Goal: Use online tool/utility: Utilize a website feature to perform a specific function

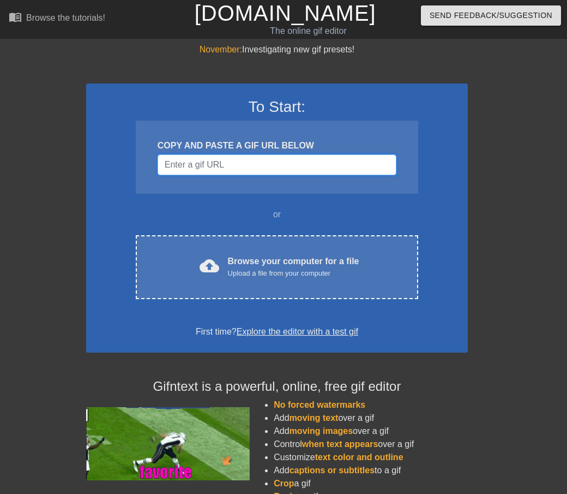
click at [230, 168] on input "Username" at bounding box center [277, 164] width 239 height 21
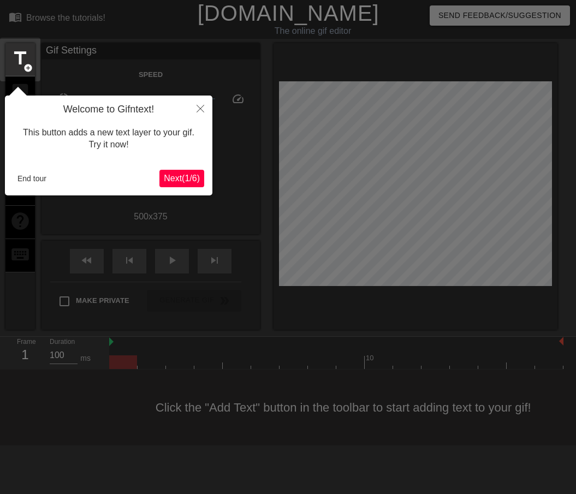
click at [171, 179] on span "Next ( 1 / 6 )" at bounding box center [182, 178] width 36 height 9
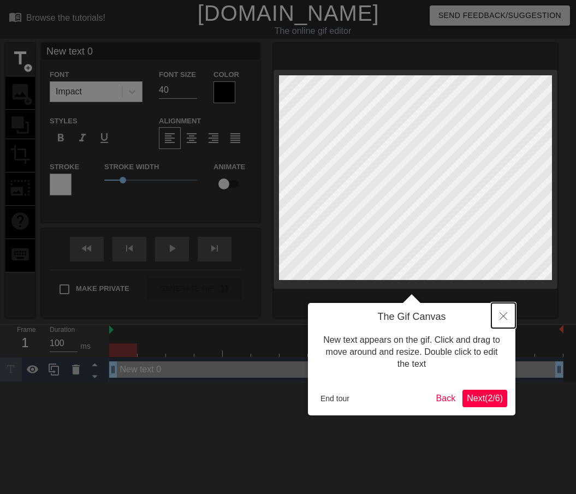
click at [500, 316] on icon "Close" at bounding box center [503, 316] width 8 height 8
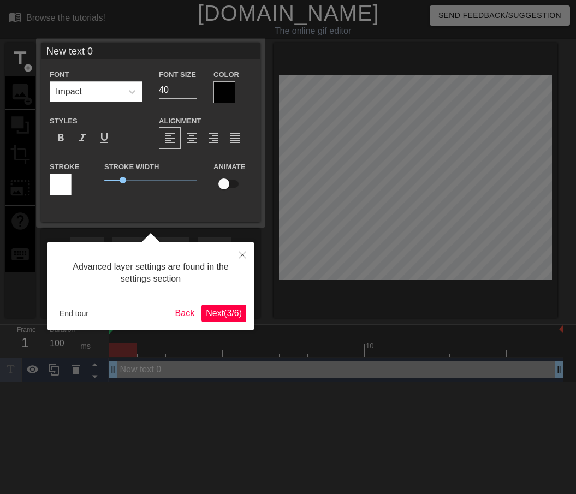
click at [227, 316] on span "Next ( 3 / 6 )" at bounding box center [224, 312] width 36 height 9
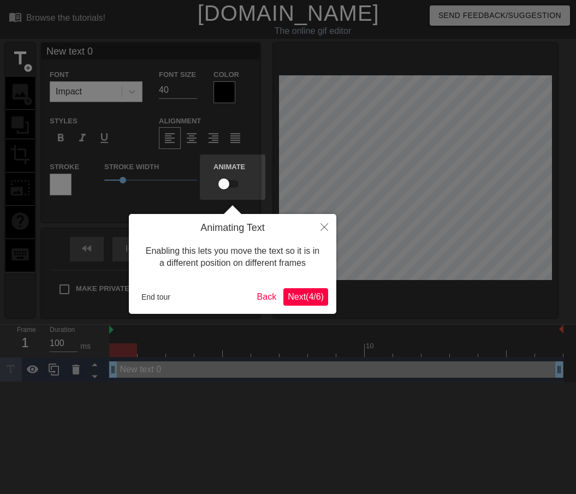
click at [227, 316] on div at bounding box center [288, 247] width 576 height 494
click at [308, 296] on span "Next ( 4 / 6 )" at bounding box center [306, 296] width 36 height 9
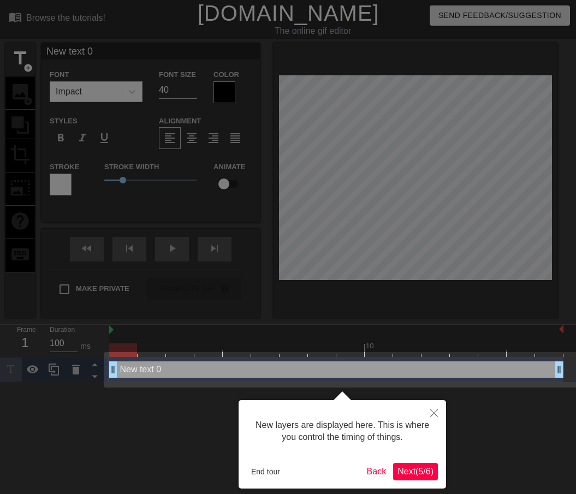
click at [413, 473] on span "Next ( 5 / 6 )" at bounding box center [415, 471] width 36 height 9
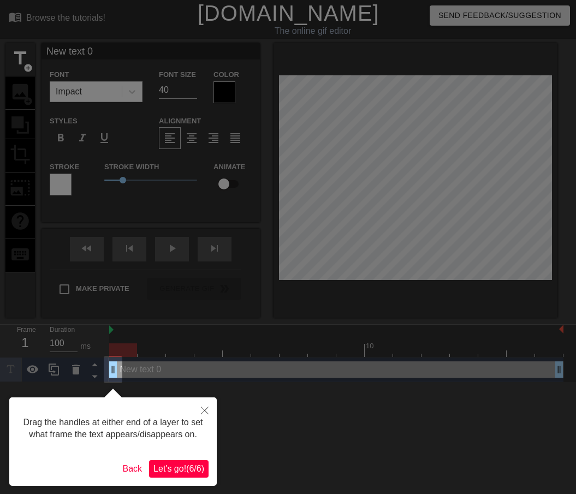
click at [188, 459] on div "Drag the handles at either end of a layer to set what frame the text appears/di…" at bounding box center [112, 441] width 207 height 88
click at [191, 464] on span "Let's go! ( 6 / 6 )" at bounding box center [178, 468] width 51 height 9
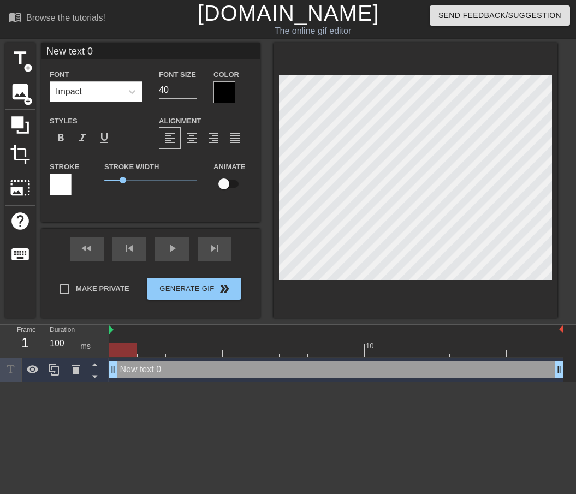
click at [176, 377] on div "New text 0 drag_handle drag_handle" at bounding box center [336, 369] width 454 height 16
click at [30, 63] on span "add_circle" at bounding box center [27, 67] width 9 height 9
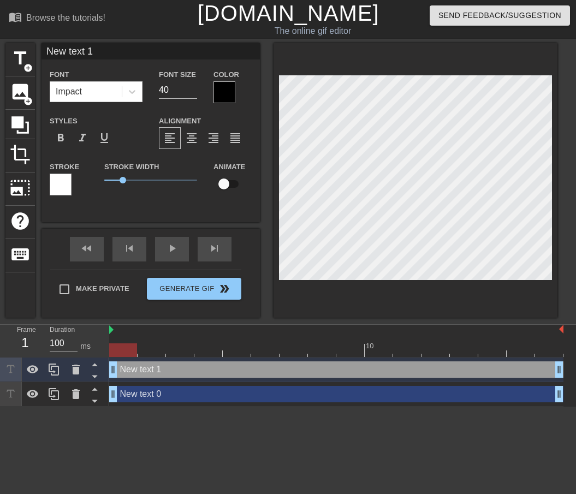
scroll to position [2, 2]
type input "N"
type textarea "NA"
type input "NAj"
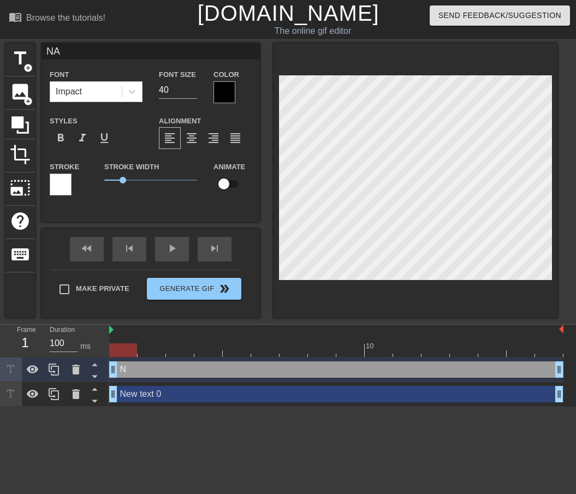
type textarea "NAj"
type input "NAji"
type textarea "NAji"
type input "NAj"
type textarea "NAj"
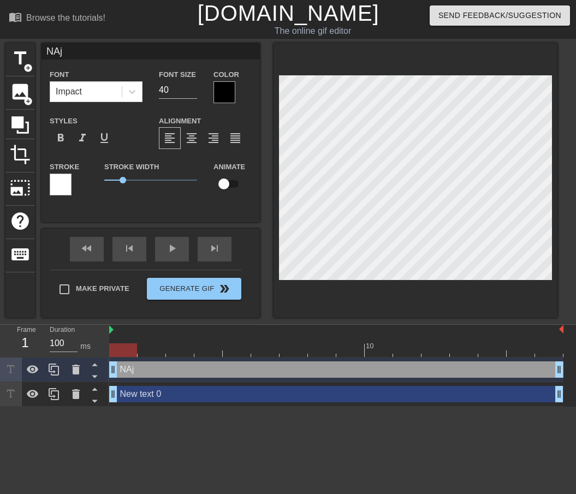
type input "NA"
type textarea "NA"
type input "N"
type textarea "N"
type input "N"
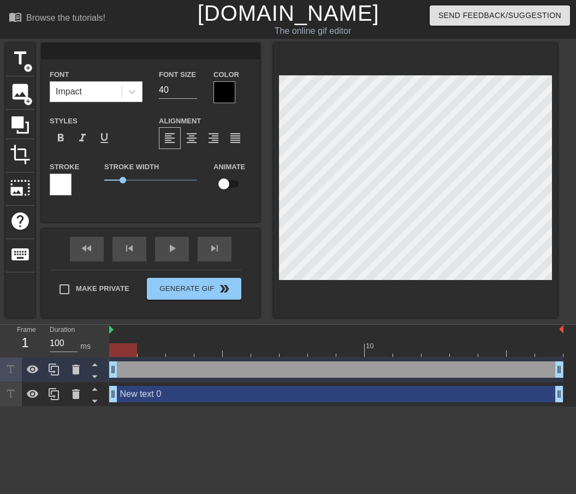
type textarea "N"
type input "Na"
type textarea "Na"
type input "Naj"
type textarea "Naj"
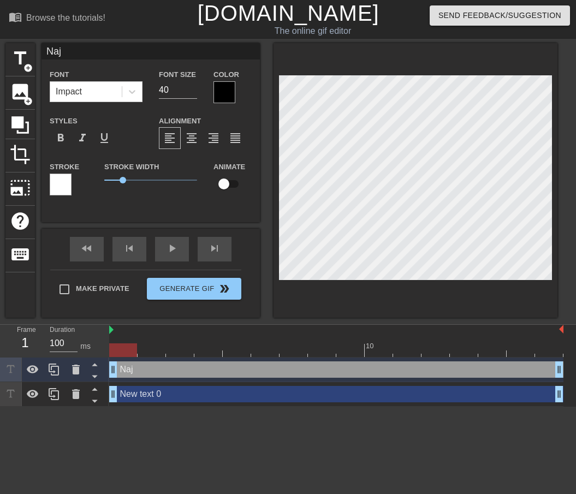
type input "Naji"
type textarea "Naji"
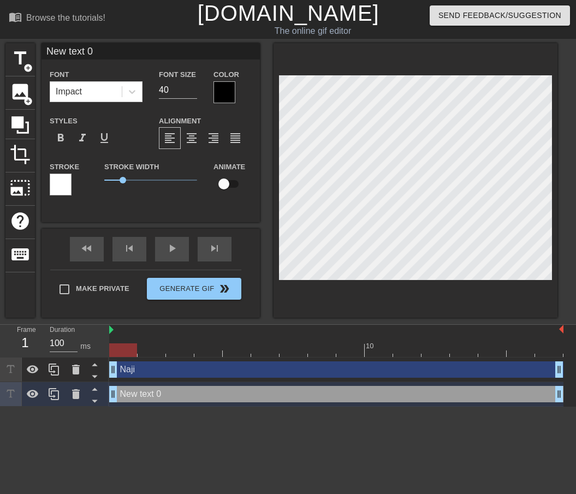
click at [296, 407] on html "menu_book Browse the tutorials! Gifntext.com The online gif editor Send Feedbac…" at bounding box center [288, 203] width 576 height 407
type input "Naji"
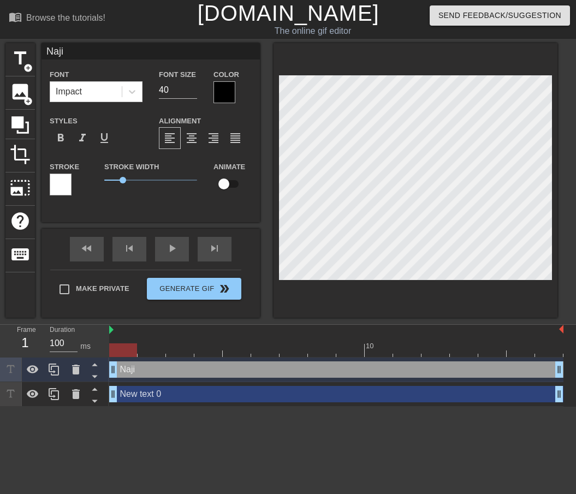
scroll to position [1, 2]
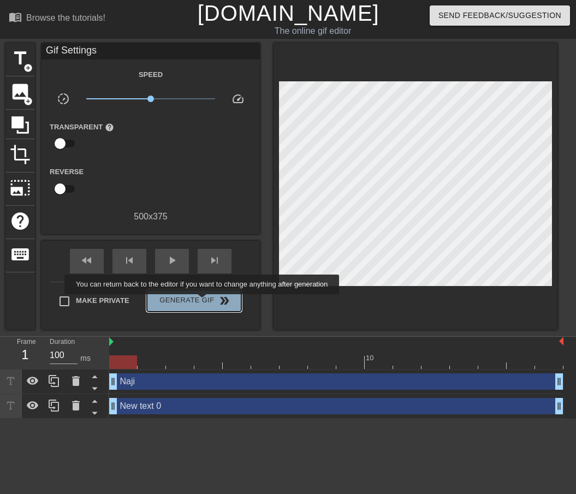
click at [203, 302] on span "Generate Gif double_arrow" at bounding box center [194, 300] width 86 height 13
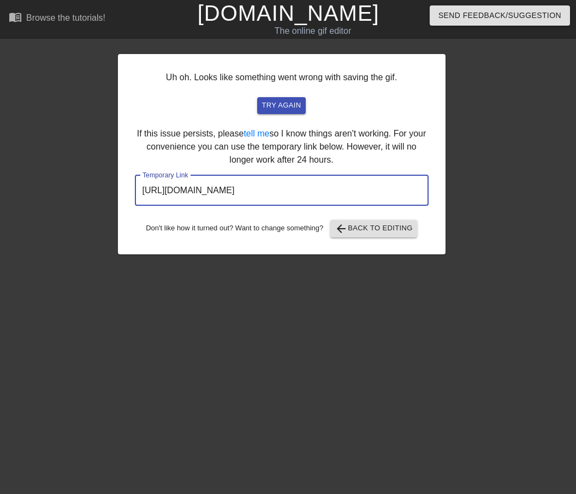
click at [354, 189] on input "https://www.gifntext.com/temp_generations/wWbzOu2s.gif" at bounding box center [282, 190] width 294 height 31
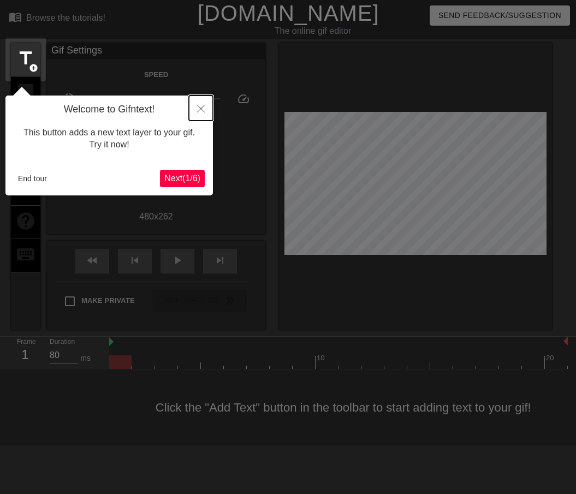
click at [201, 105] on icon "Close" at bounding box center [201, 109] width 8 height 8
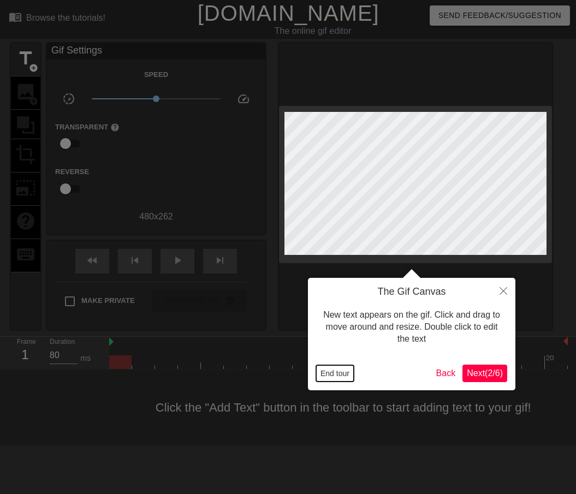
click at [326, 374] on button "End tour" at bounding box center [335, 373] width 38 height 16
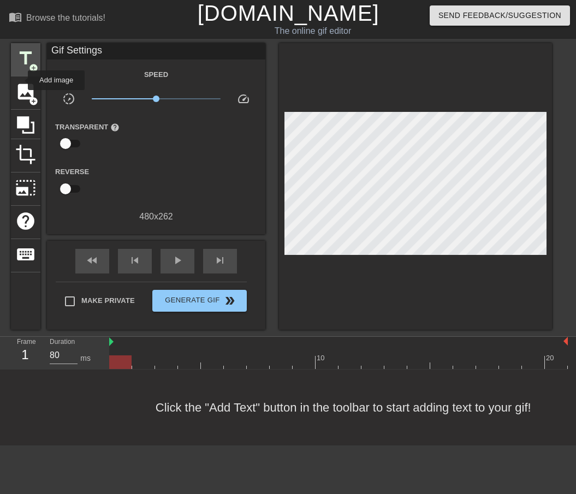
click at [20, 69] on div "title add_circle" at bounding box center [25, 59] width 29 height 33
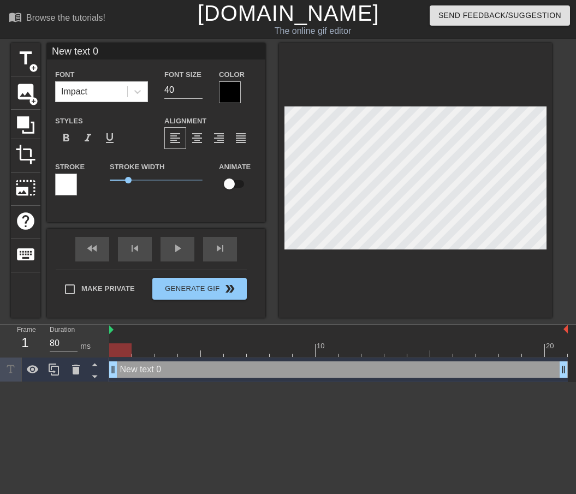
scroll to position [2, 2]
type input "f"
type textarea "f"
type input "D"
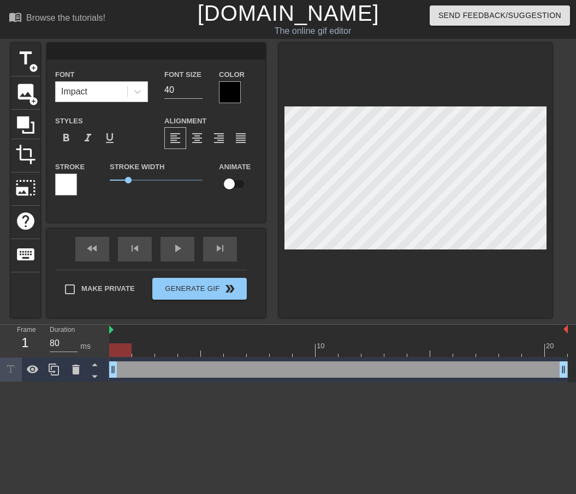
type textarea "D"
type input "Do"
type textarea "Do"
type input "Dom"
type textarea "Dom"
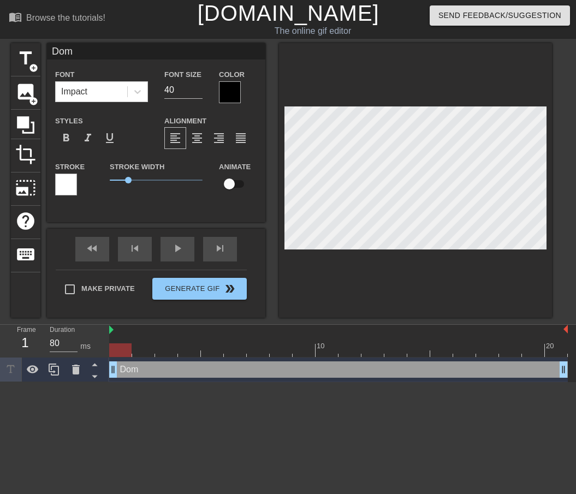
scroll to position [2, 2]
type input "I"
type textarea "I"
type input "G"
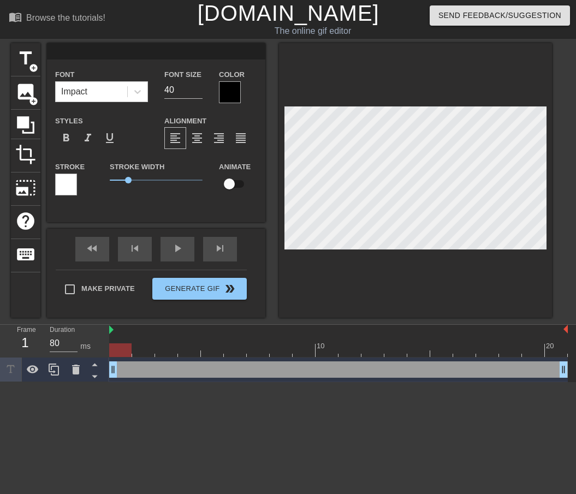
type textarea "G"
type input "Gu"
type textarea "Gu"
type input "Gun"
type textarea "Gun"
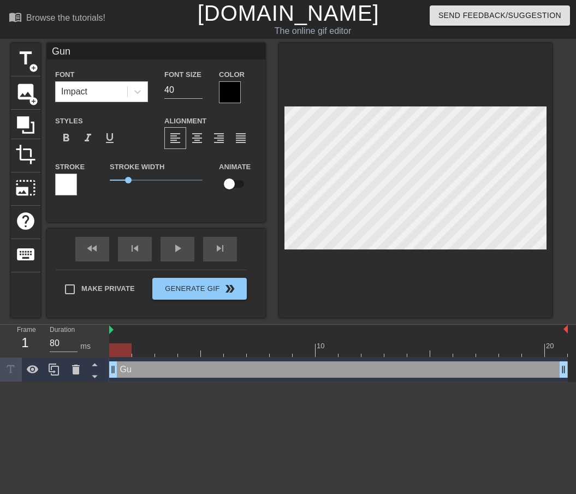
type input "Gunn"
type textarea "Gunn"
type input "J"
type textarea "J"
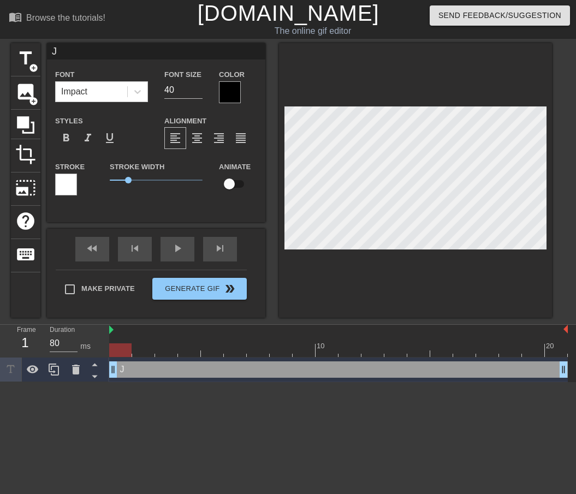
type input "Ja"
type textarea "Ja"
type input "Jam"
type textarea "Jam"
type input "Jame"
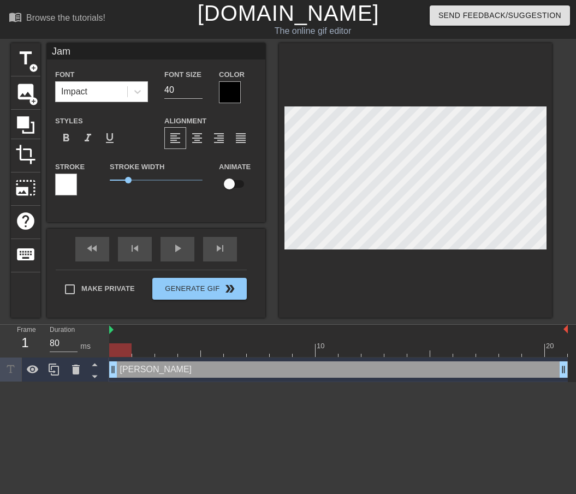
type textarea "Jame"
type input "James"
type textarea "James"
type input "Jame"
type textarea "Jame"
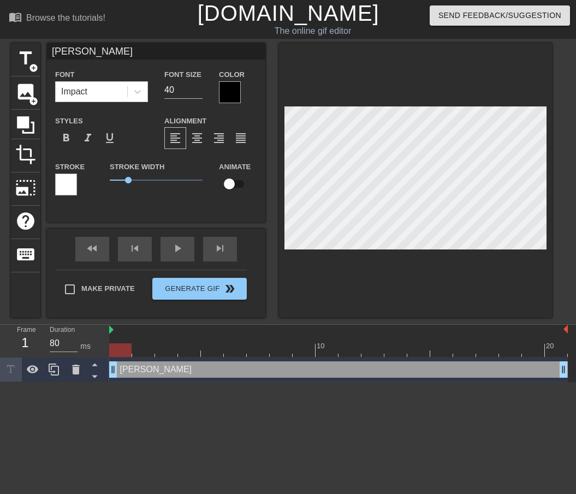
type input "Jam"
type textarea "Jam"
type input "Ja"
type textarea "Ja"
type input "J"
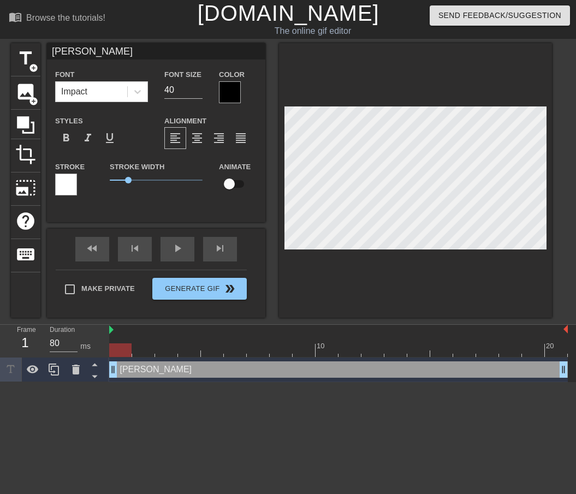
type textarea "J"
type input "I"
type textarea "IA"
type input "IAn"
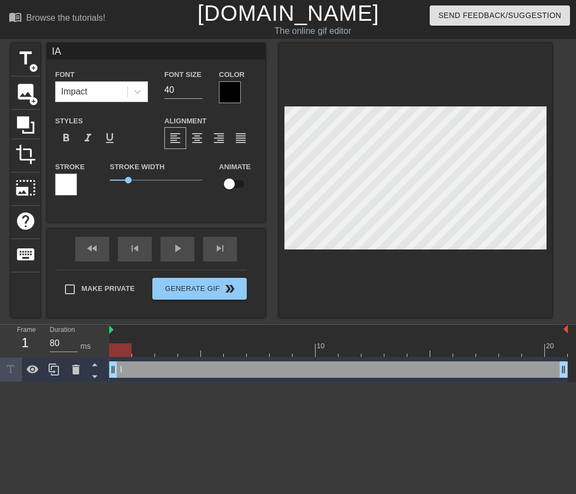
type textarea "IAn"
type input "IA"
type textarea "IA"
type input "I"
type textarea "I"
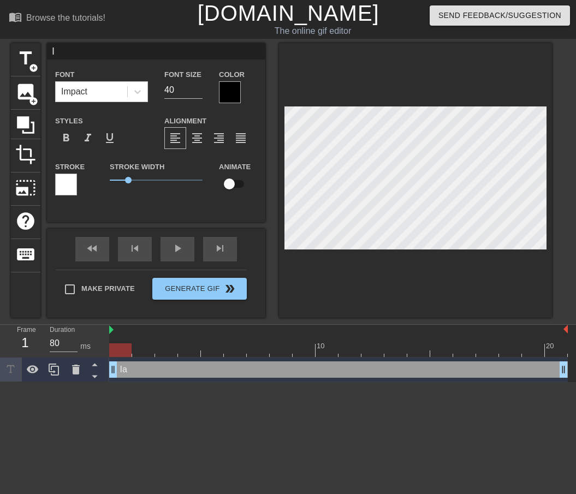
type input "Ia"
type textarea "Ia"
type input "Ian"
type textarea "Ian"
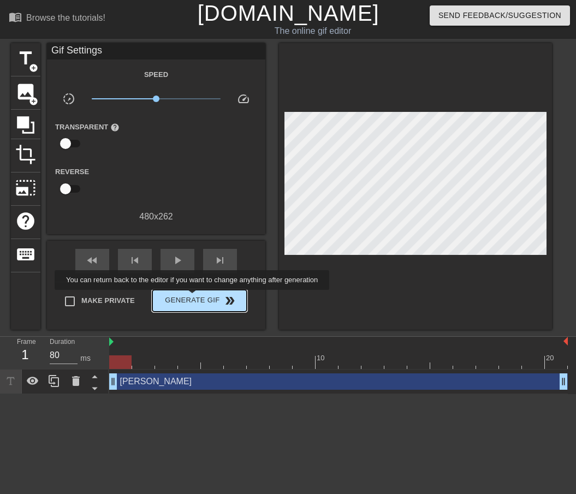
click at [193, 297] on span "Generate Gif double_arrow" at bounding box center [200, 300] width 86 height 13
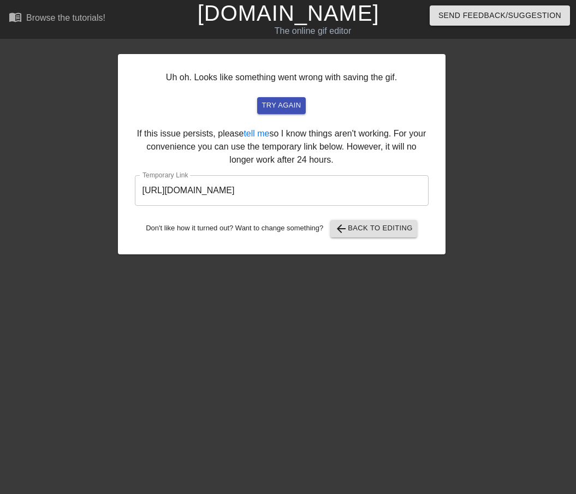
click at [306, 192] on input "https://www.gifntext.com/temp_generations/hiDzTbl5.gif" at bounding box center [282, 190] width 294 height 31
click at [307, 193] on input "https://www.gifntext.com/temp_generations/hiDzTbl5.gif" at bounding box center [282, 190] width 294 height 31
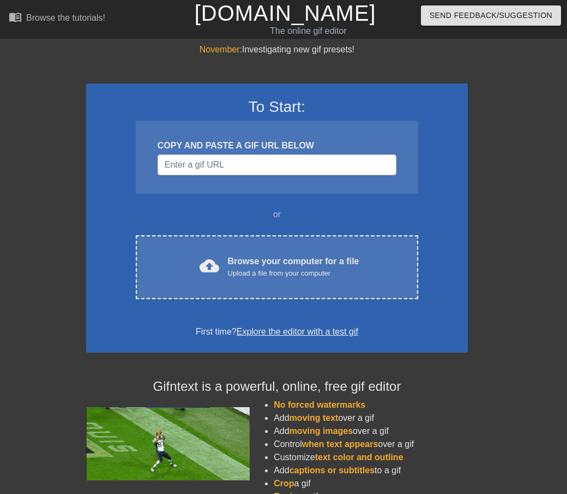
drag, startPoint x: 495, startPoint y: 343, endPoint x: 388, endPoint y: 423, distance: 134.1
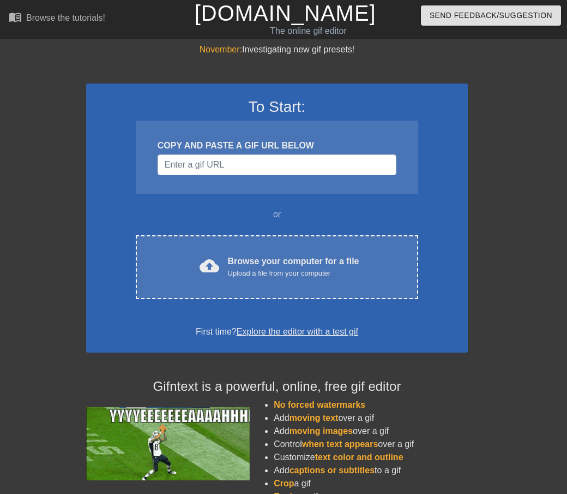
drag, startPoint x: 388, startPoint y: 423, endPoint x: 303, endPoint y: 459, distance: 91.9
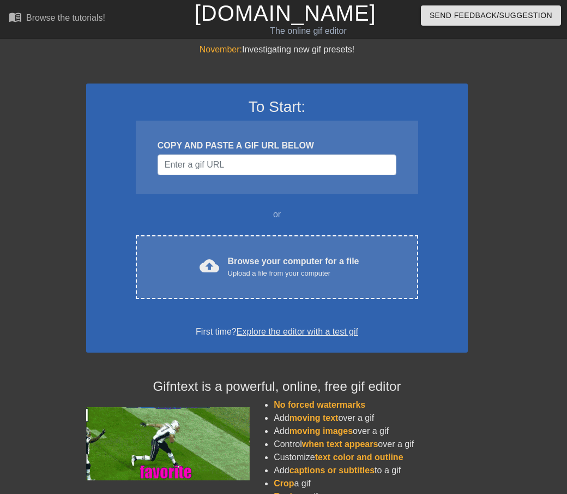
drag, startPoint x: 303, startPoint y: 459, endPoint x: 253, endPoint y: 456, distance: 50.3
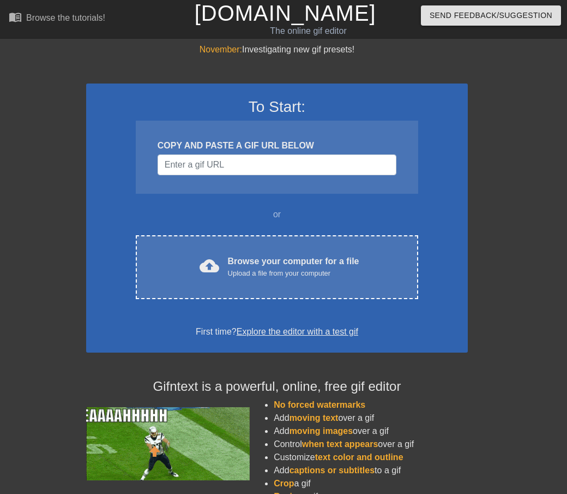
drag, startPoint x: 253, startPoint y: 456, endPoint x: 265, endPoint y: 479, distance: 25.9
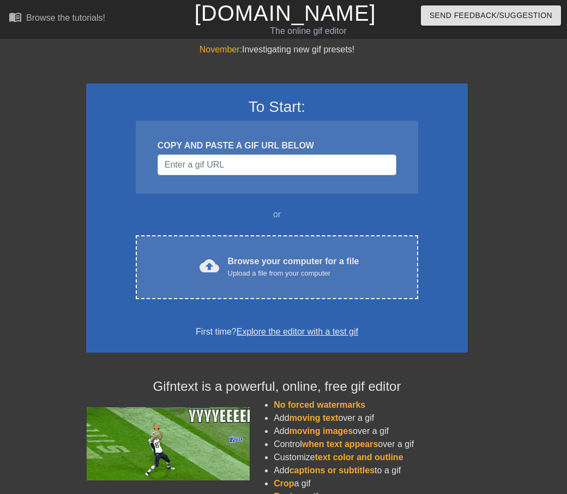
drag, startPoint x: 265, startPoint y: 479, endPoint x: 267, endPoint y: 486, distance: 7.3
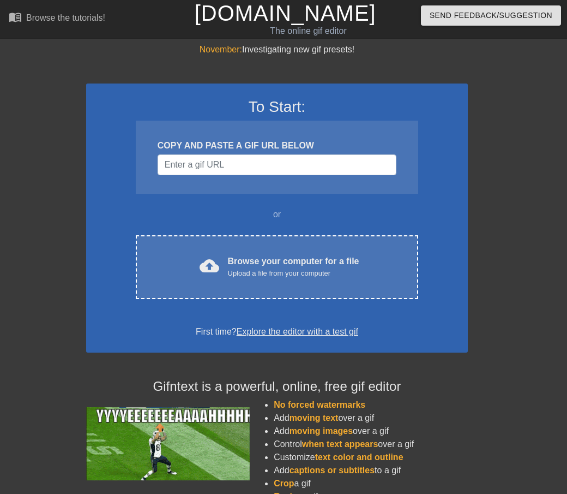
drag, startPoint x: 267, startPoint y: 486, endPoint x: 253, endPoint y: 433, distance: 54.7
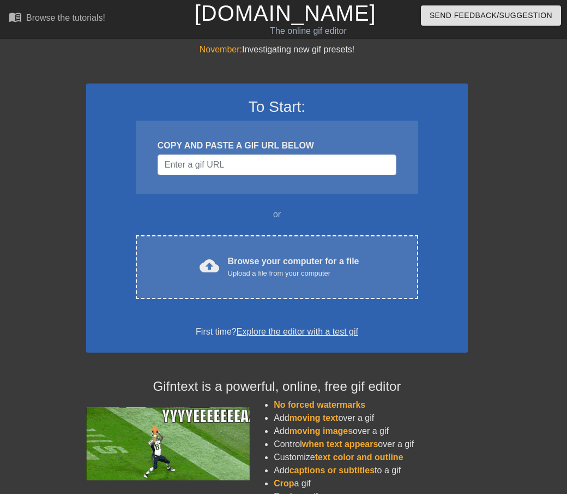
click at [250, 439] on div "No forced watermarks Add moving text over a gif Add moving images over a gif Co…" at bounding box center [360, 487] width 232 height 179
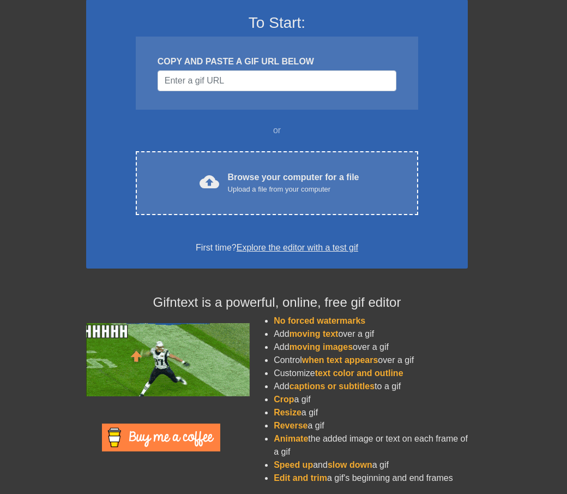
scroll to position [88, 0]
